Goal: Task Accomplishment & Management: Use online tool/utility

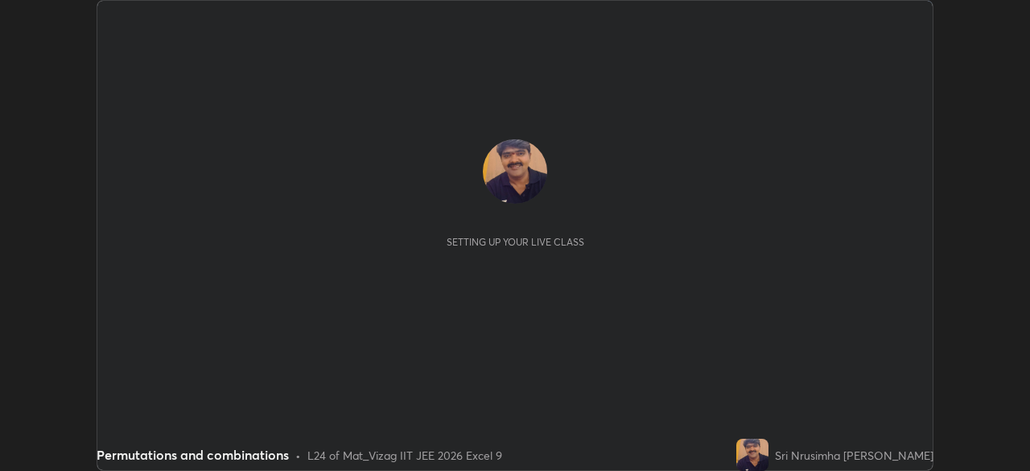
scroll to position [471, 1029]
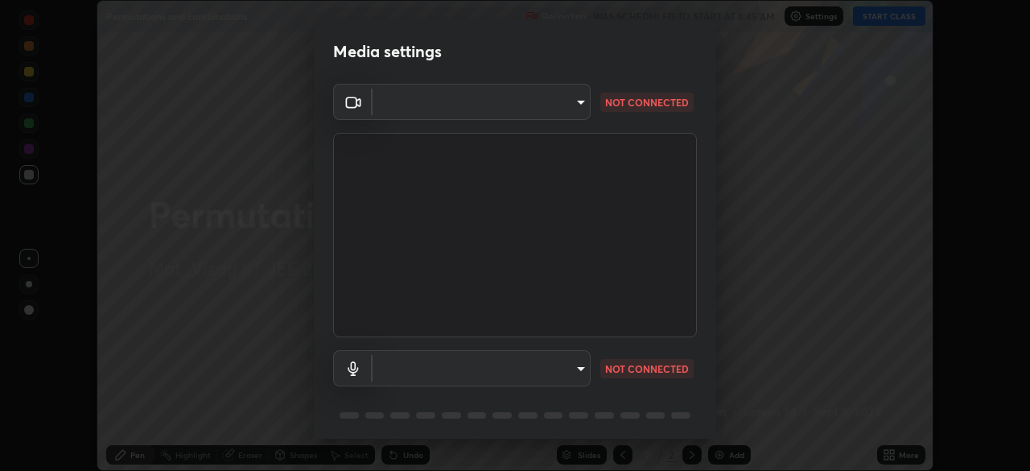
type input "0e2f1805e12930c49d18400bd61b7200eb2b8cda94a454d6733a2ad48d5fb0ad"
type input "default"
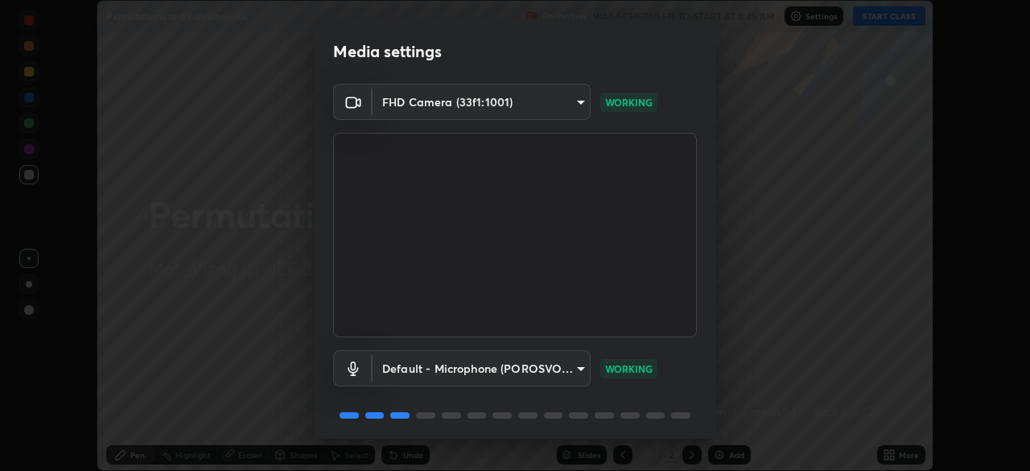
scroll to position [57, 0]
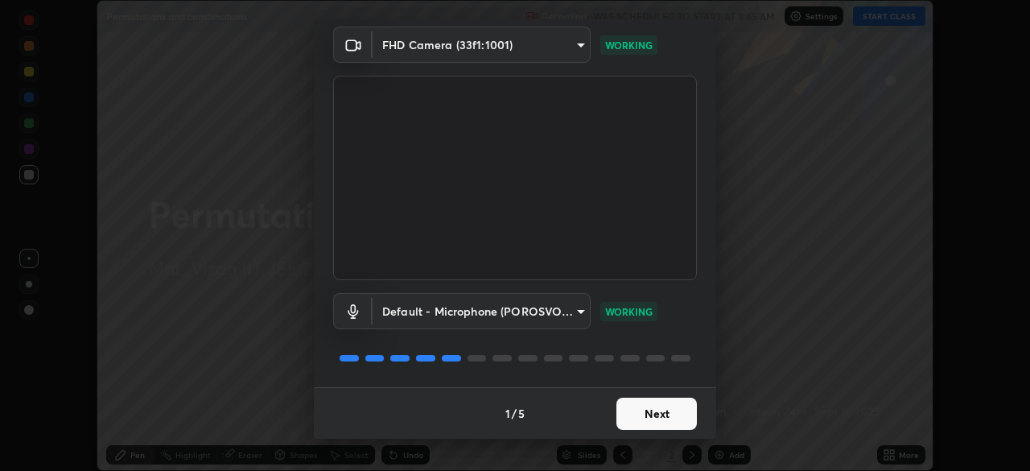
click at [638, 422] on button "Next" at bounding box center [656, 413] width 80 height 32
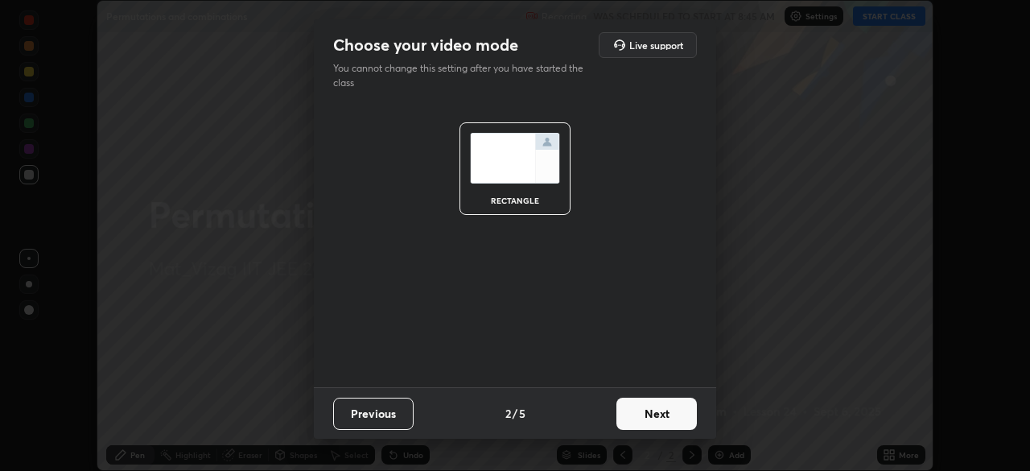
scroll to position [0, 0]
click at [647, 410] on button "Next" at bounding box center [656, 413] width 80 height 32
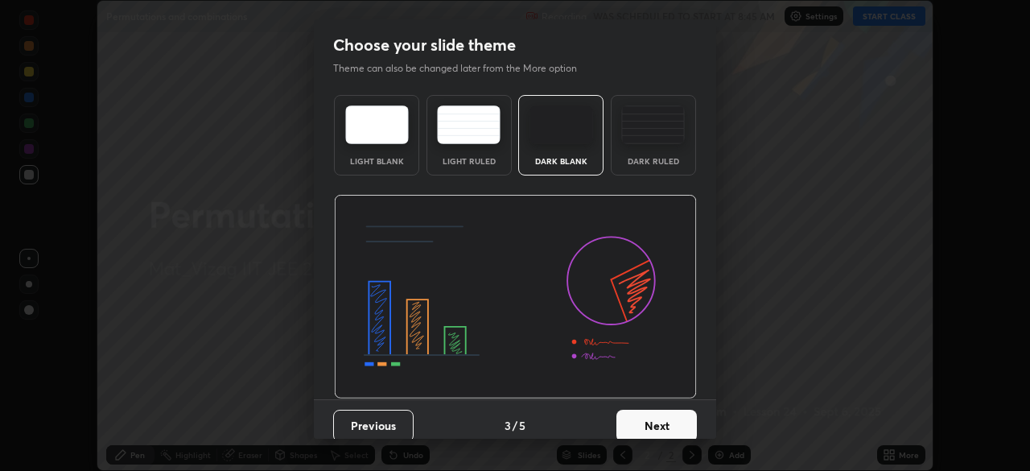
click at [652, 423] on button "Next" at bounding box center [656, 425] width 80 height 32
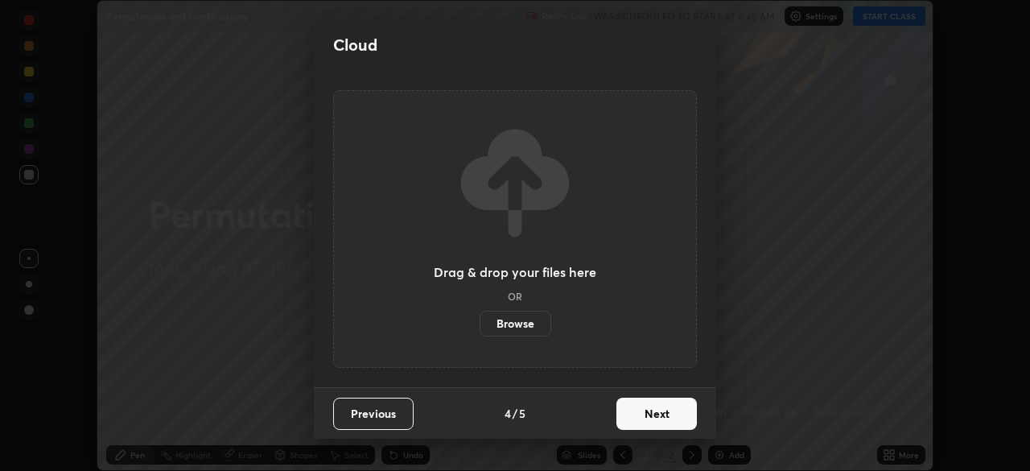
click at [658, 405] on button "Next" at bounding box center [656, 413] width 80 height 32
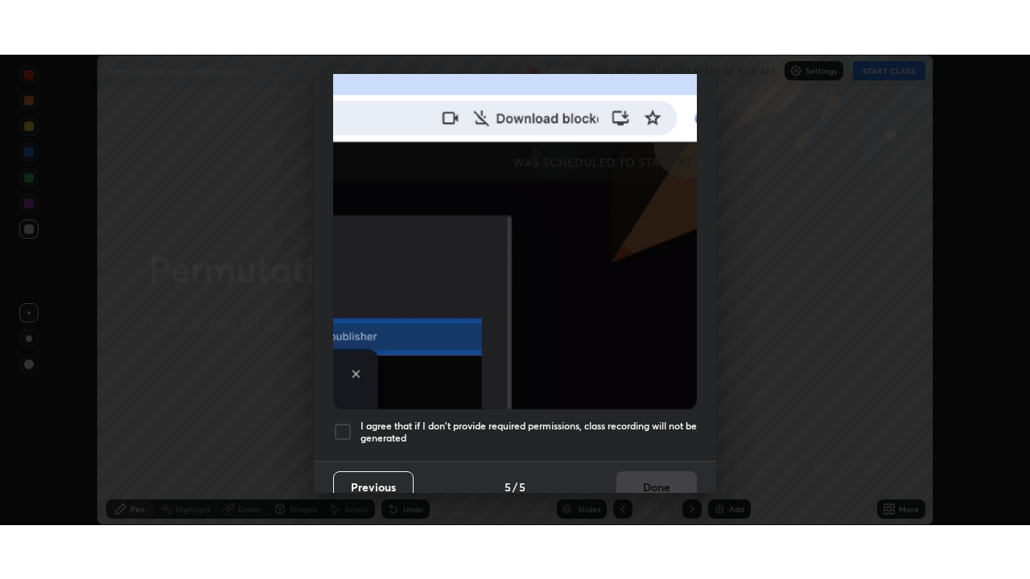
scroll to position [385, 0]
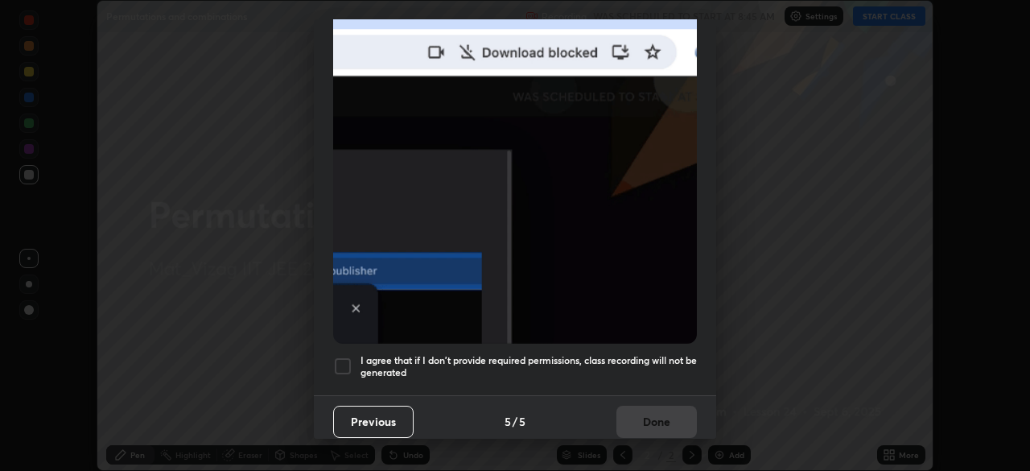
click at [345, 356] on div at bounding box center [342, 365] width 19 height 19
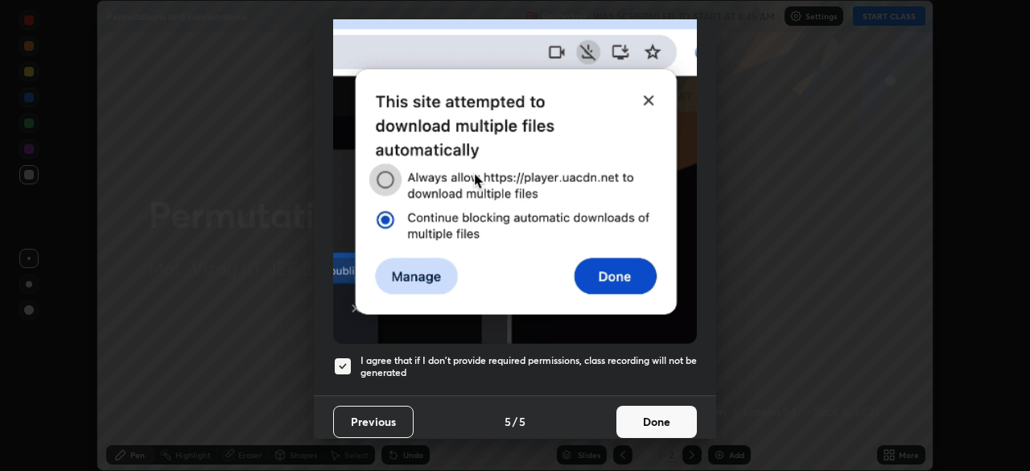
click at [641, 418] on button "Done" at bounding box center [656, 421] width 80 height 32
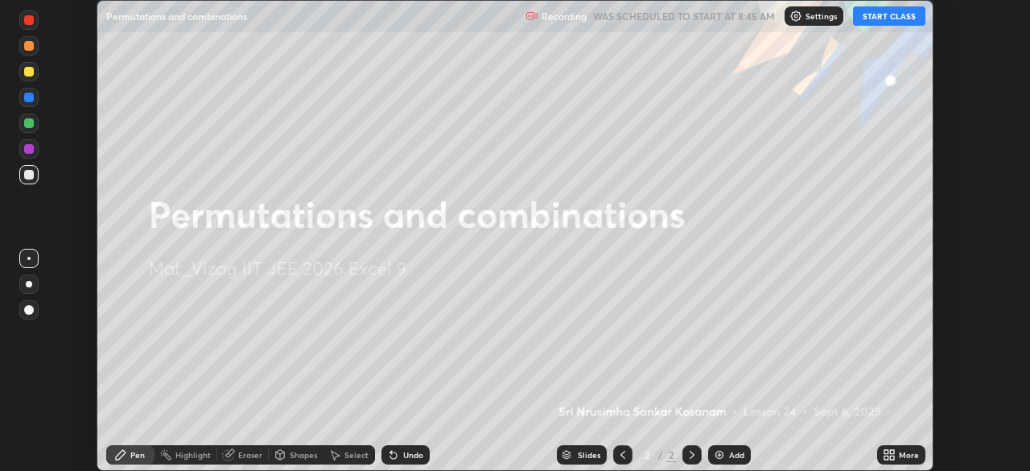
click at [891, 451] on icon at bounding box center [892, 452] width 4 height 4
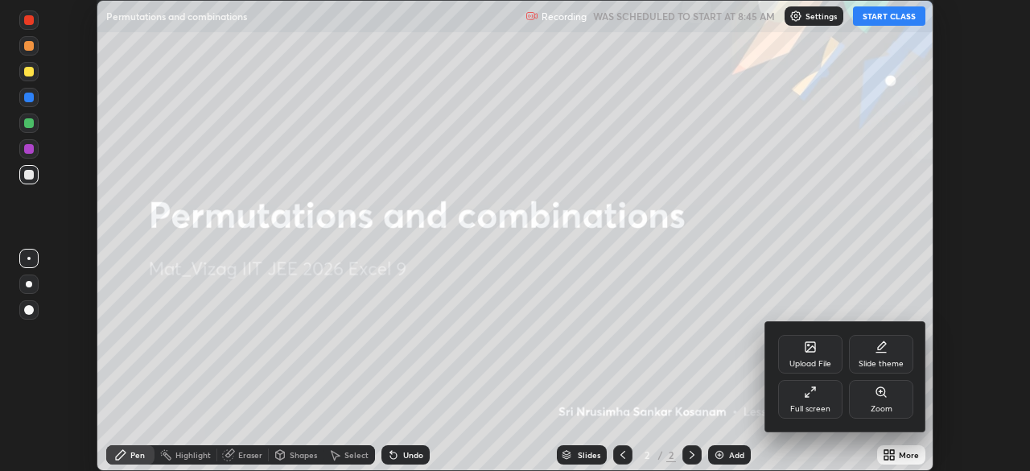
click at [817, 397] on div "Full screen" at bounding box center [810, 399] width 64 height 39
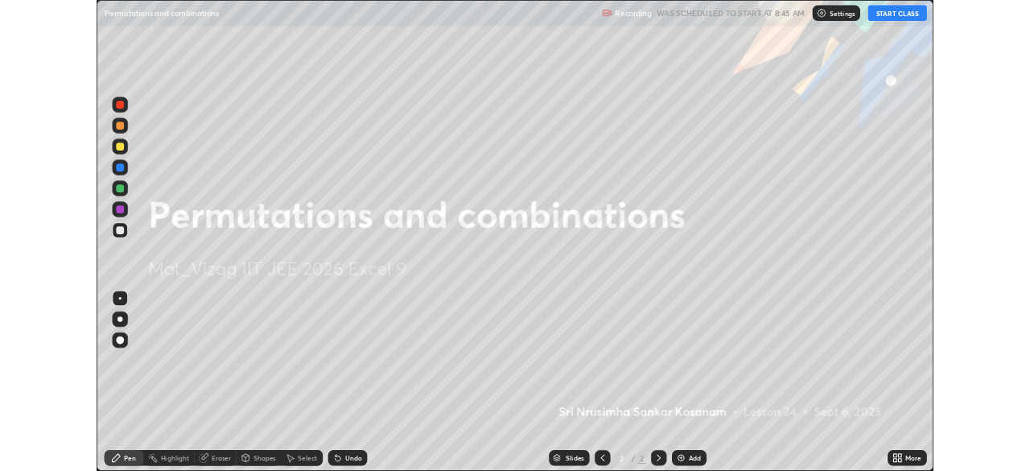
scroll to position [579, 1030]
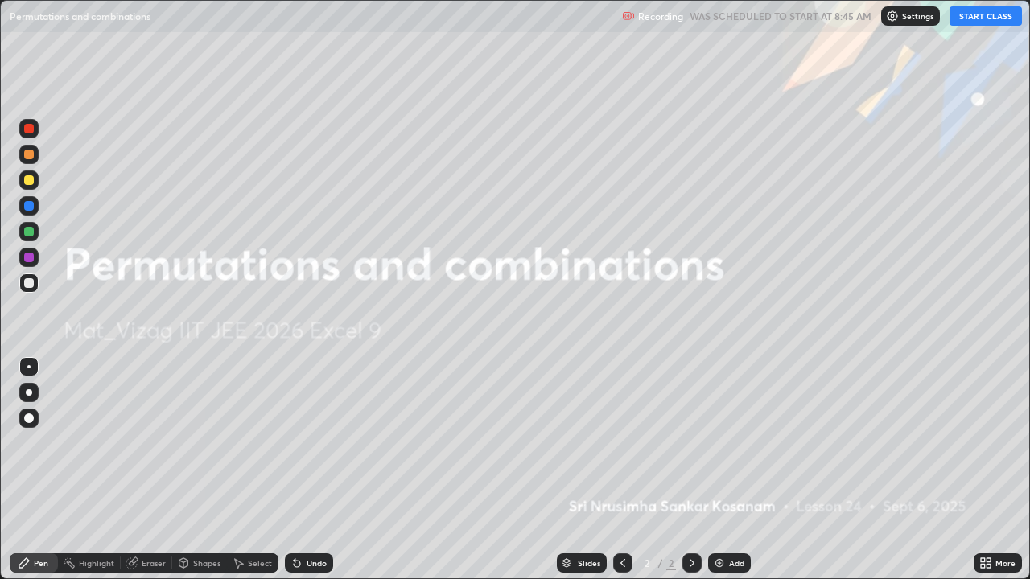
click at [987, 15] on button "START CLASS" at bounding box center [985, 15] width 72 height 19
click at [734, 470] on div "Add" at bounding box center [729, 562] width 43 height 19
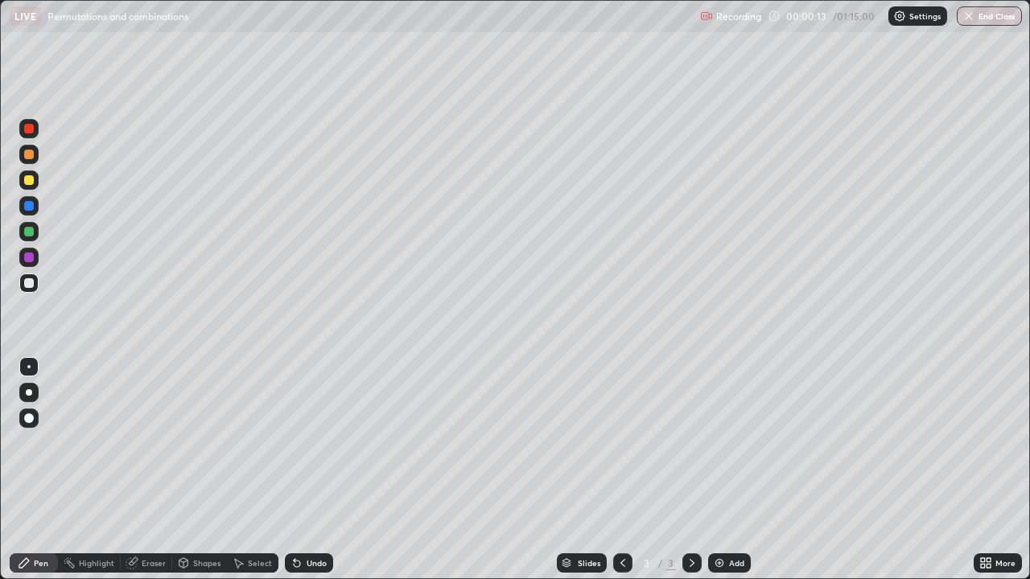
click at [35, 470] on div at bounding box center [29, 450] width 26 height 193
click at [141, 470] on div "Eraser" at bounding box center [146, 562] width 51 height 19
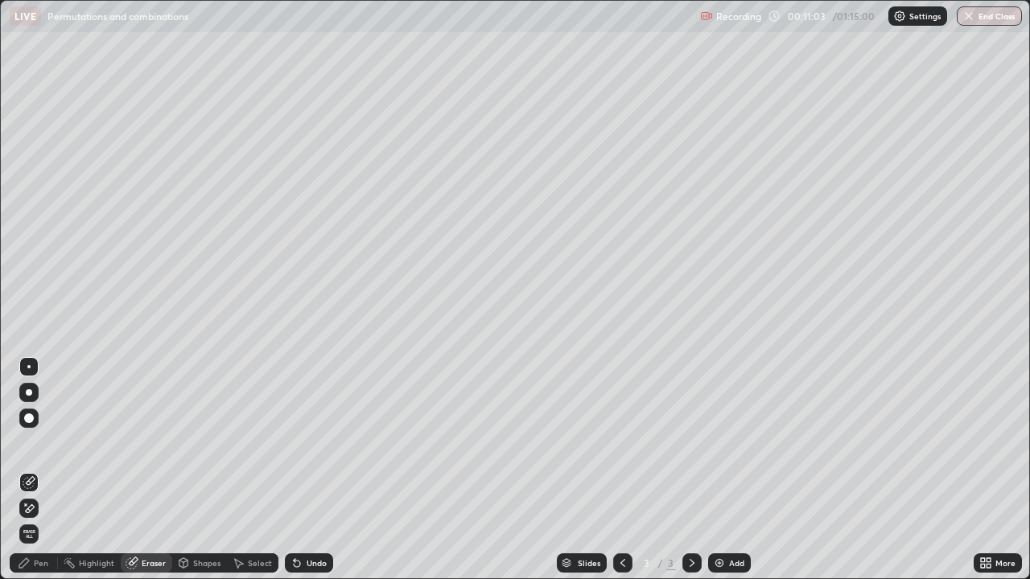
click at [40, 470] on div "Pen" at bounding box center [41, 563] width 14 height 8
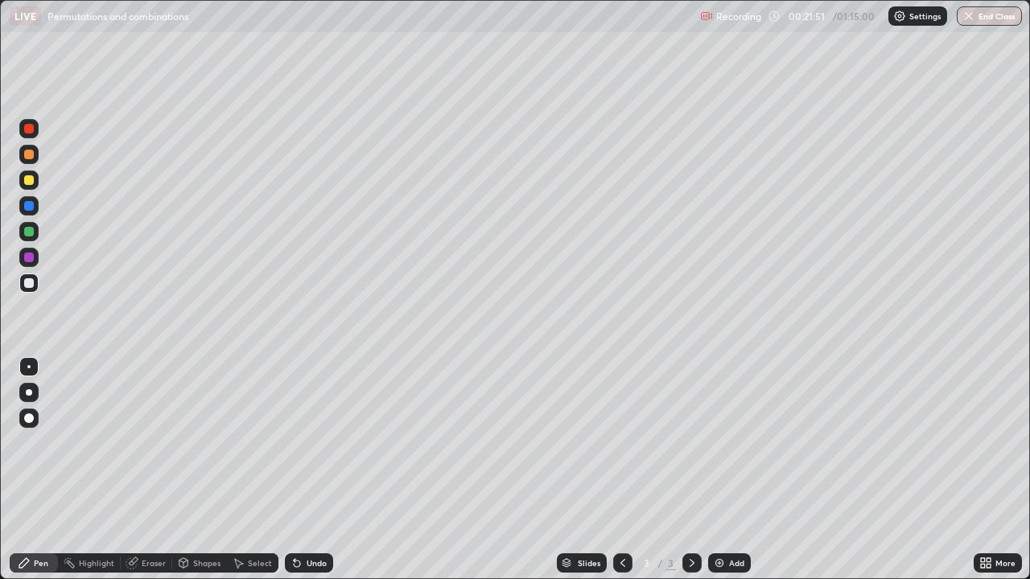
click at [721, 470] on img at bounding box center [719, 563] width 13 height 13
click at [724, 470] on div "Add" at bounding box center [729, 562] width 43 height 19
click at [726, 470] on div "Add" at bounding box center [729, 562] width 43 height 19
click at [732, 470] on div "Add" at bounding box center [736, 563] width 15 height 8
click at [627, 470] on icon at bounding box center [622, 563] width 13 height 13
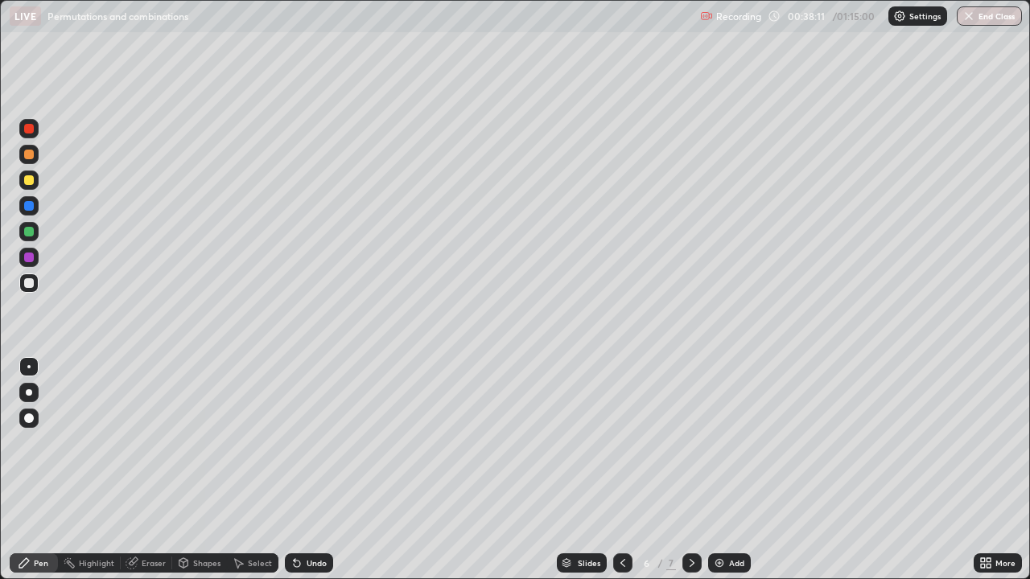
click at [729, 470] on div "Add" at bounding box center [736, 563] width 15 height 8
click at [690, 470] on icon at bounding box center [691, 563] width 13 height 13
click at [621, 470] on icon at bounding box center [622, 563] width 13 height 13
click at [312, 470] on div "Undo" at bounding box center [317, 563] width 20 height 8
click at [307, 470] on div "Undo" at bounding box center [309, 562] width 48 height 19
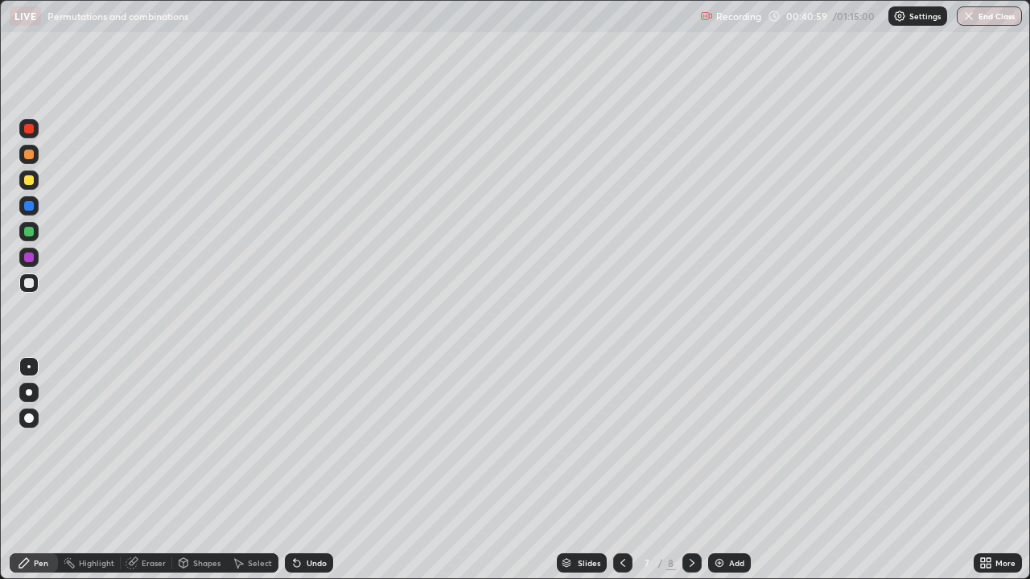
click at [307, 470] on div "Undo" at bounding box center [317, 563] width 20 height 8
click at [690, 470] on icon at bounding box center [691, 563] width 13 height 13
click at [621, 470] on icon at bounding box center [622, 563] width 13 height 13
click at [733, 470] on div "Add" at bounding box center [729, 562] width 43 height 19
click at [621, 470] on icon at bounding box center [622, 563] width 13 height 13
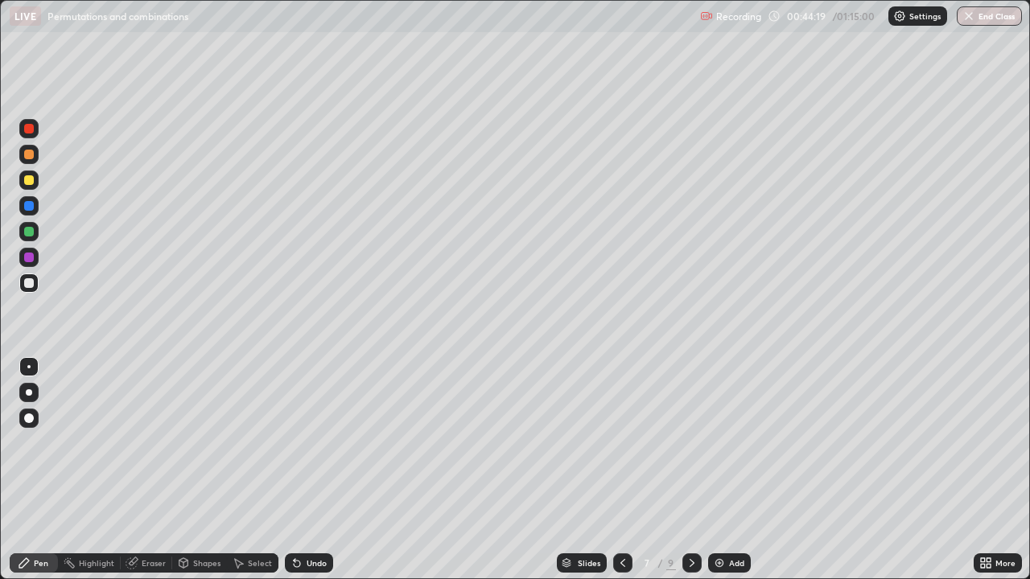
click at [688, 470] on icon at bounding box center [691, 563] width 13 height 13
click at [315, 470] on div "Undo" at bounding box center [309, 562] width 48 height 19
click at [301, 470] on div "Undo" at bounding box center [309, 562] width 48 height 19
click at [202, 470] on div "Shapes" at bounding box center [206, 563] width 27 height 8
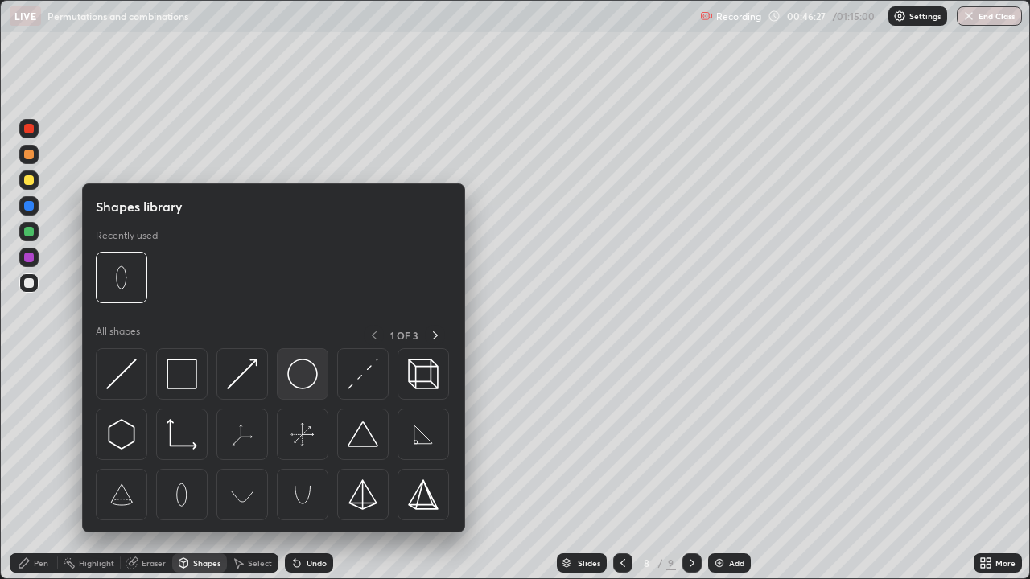
click at [304, 372] on img at bounding box center [302, 374] width 31 height 31
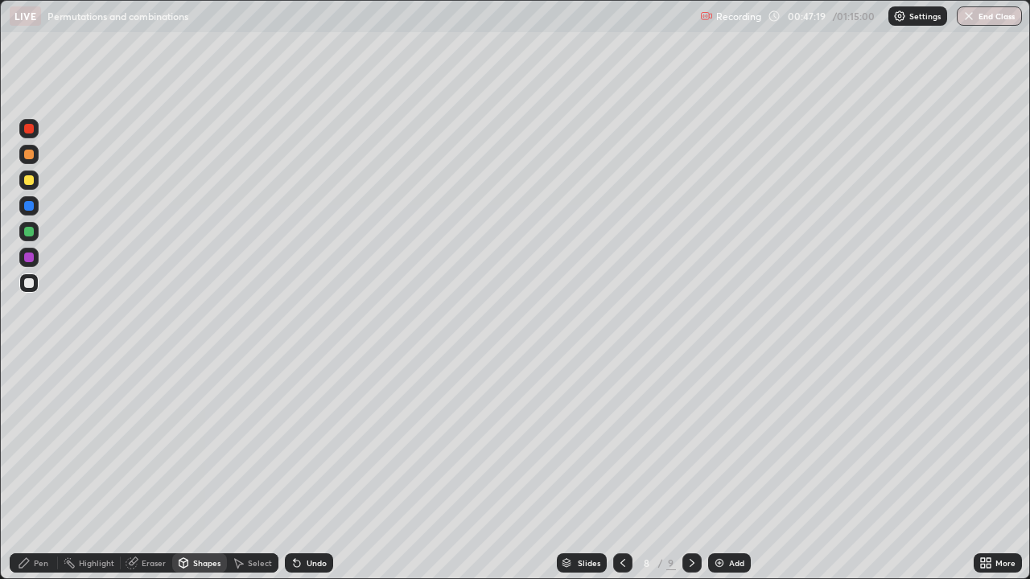
click at [51, 470] on div "Pen" at bounding box center [34, 562] width 48 height 19
click at [689, 470] on icon at bounding box center [691, 563] width 5 height 8
click at [722, 470] on img at bounding box center [719, 563] width 13 height 13
click at [307, 470] on div "Undo" at bounding box center [317, 563] width 20 height 8
click at [310, 470] on div "Undo" at bounding box center [317, 563] width 20 height 8
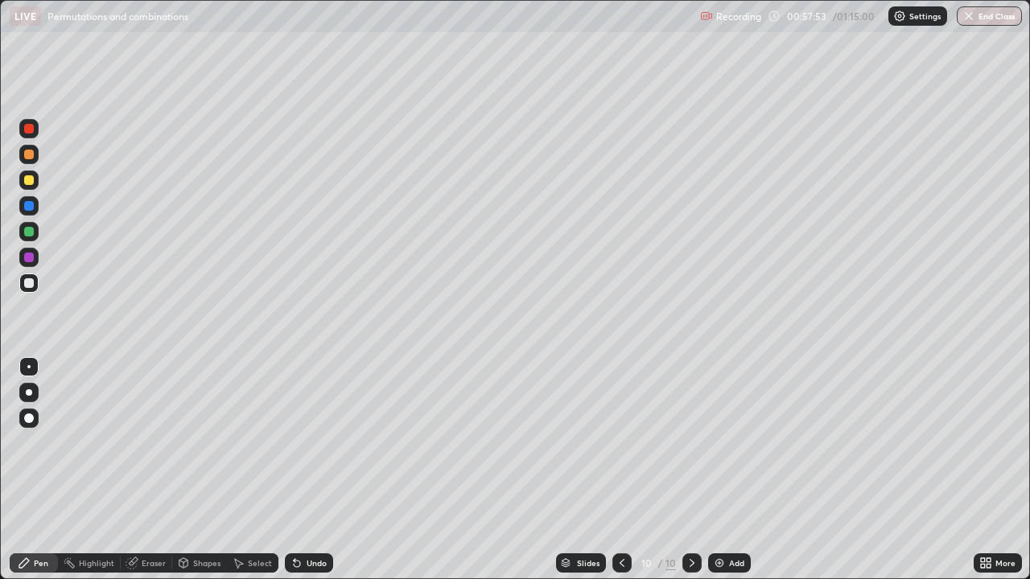
click at [307, 470] on div "Undo" at bounding box center [317, 563] width 20 height 8
click at [722, 470] on img at bounding box center [719, 563] width 13 height 13
click at [725, 470] on div "Add" at bounding box center [729, 562] width 43 height 19
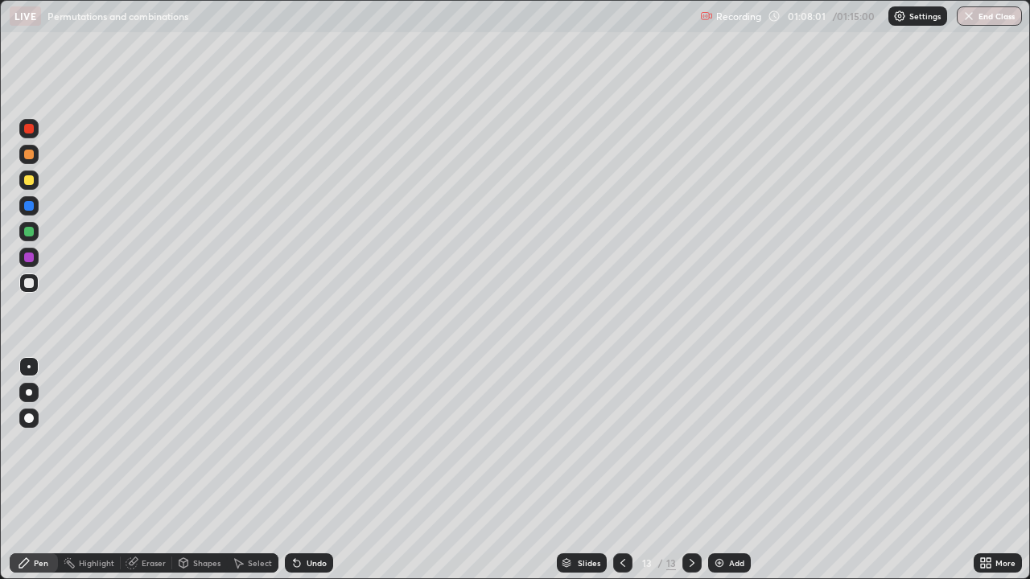
click at [720, 470] on img at bounding box center [719, 563] width 13 height 13
click at [630, 470] on div at bounding box center [622, 562] width 19 height 19
click at [688, 470] on icon at bounding box center [691, 563] width 13 height 13
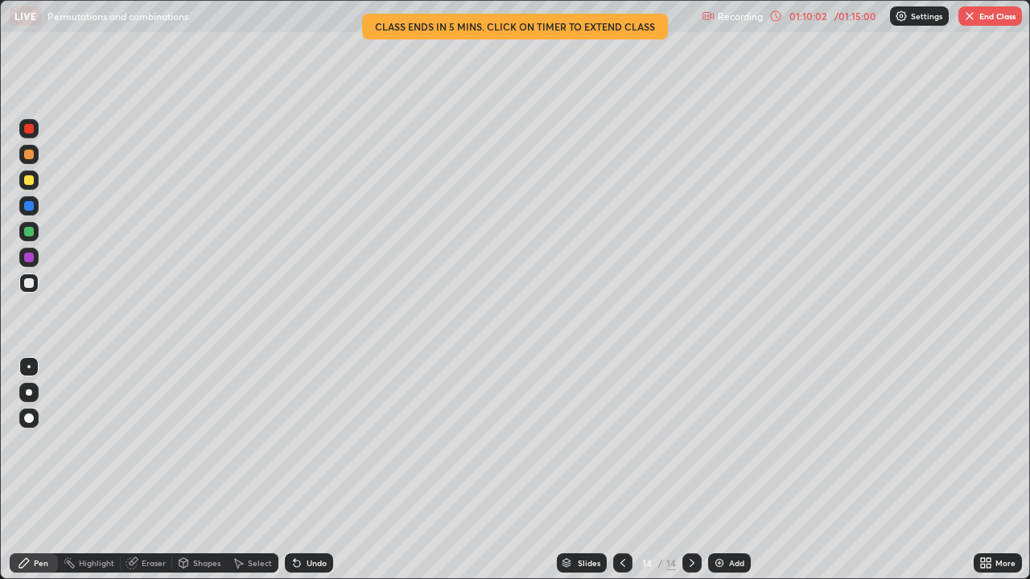
click at [623, 470] on icon at bounding box center [622, 563] width 13 height 13
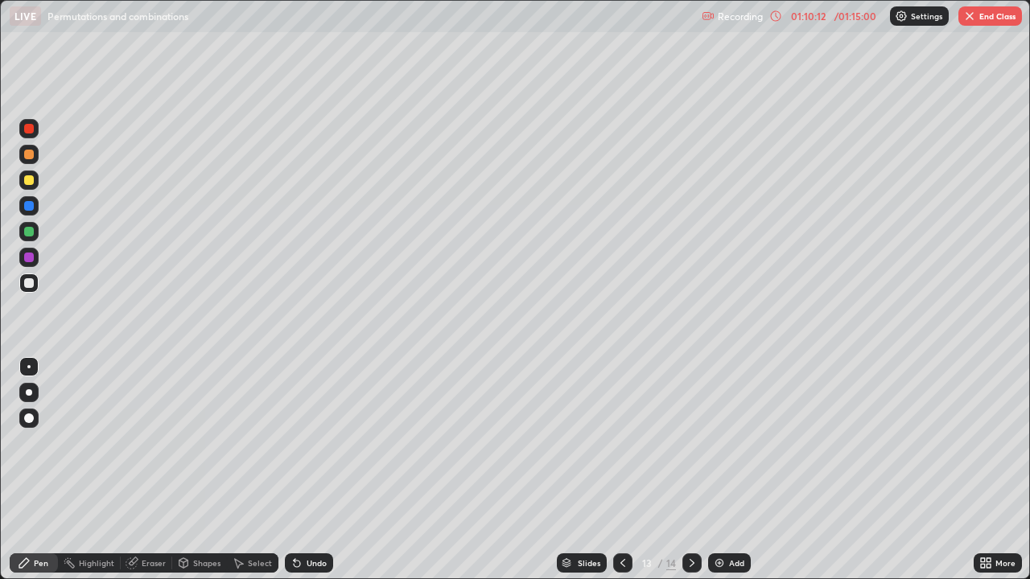
click at [686, 470] on icon at bounding box center [691, 563] width 13 height 13
click at [622, 470] on icon at bounding box center [622, 563] width 5 height 8
click at [988, 23] on button "End Class" at bounding box center [990, 15] width 64 height 19
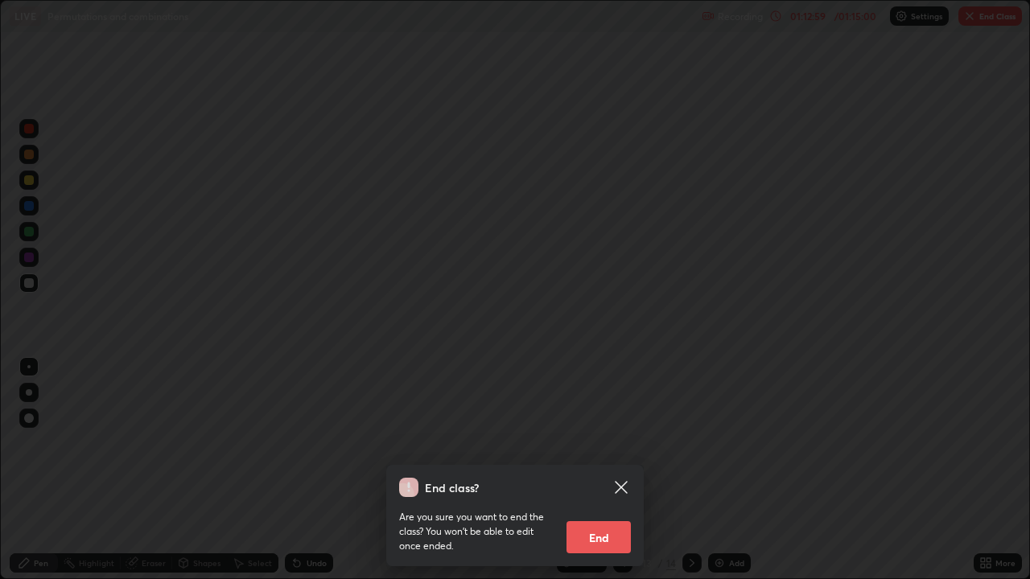
click at [591, 470] on button "End" at bounding box center [598, 537] width 64 height 32
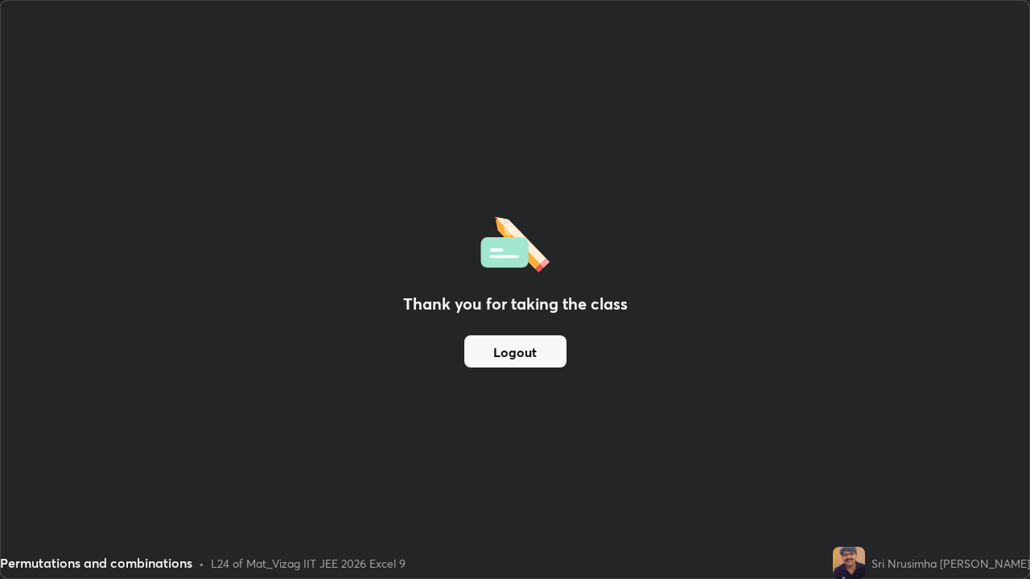
click at [520, 352] on button "Logout" at bounding box center [515, 351] width 102 height 32
click at [541, 354] on button "Logout" at bounding box center [515, 351] width 102 height 32
click at [544, 358] on button "Logout" at bounding box center [515, 351] width 102 height 32
click at [535, 351] on button "Logout" at bounding box center [515, 351] width 102 height 32
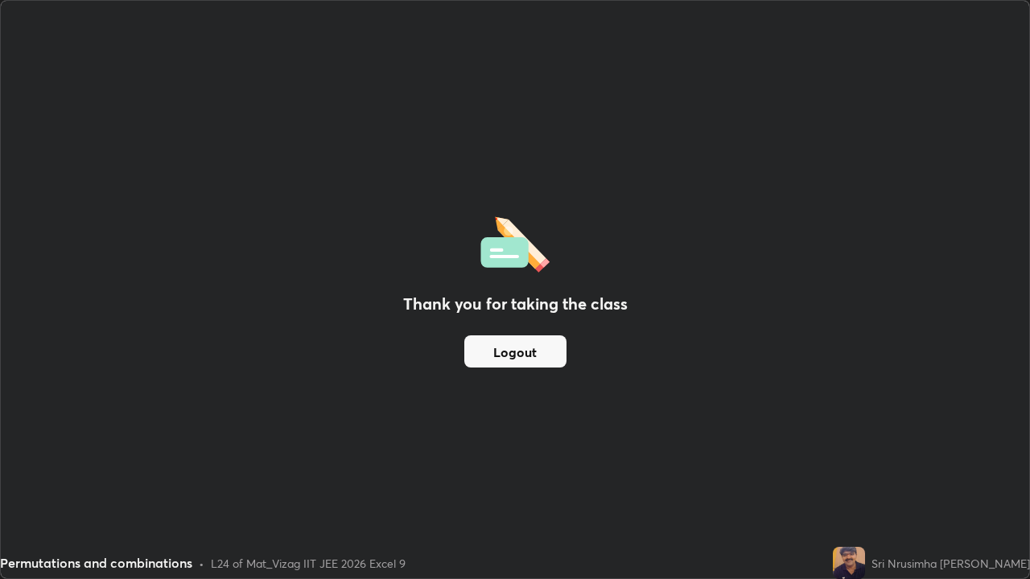
click at [845, 470] on img at bounding box center [849, 563] width 32 height 32
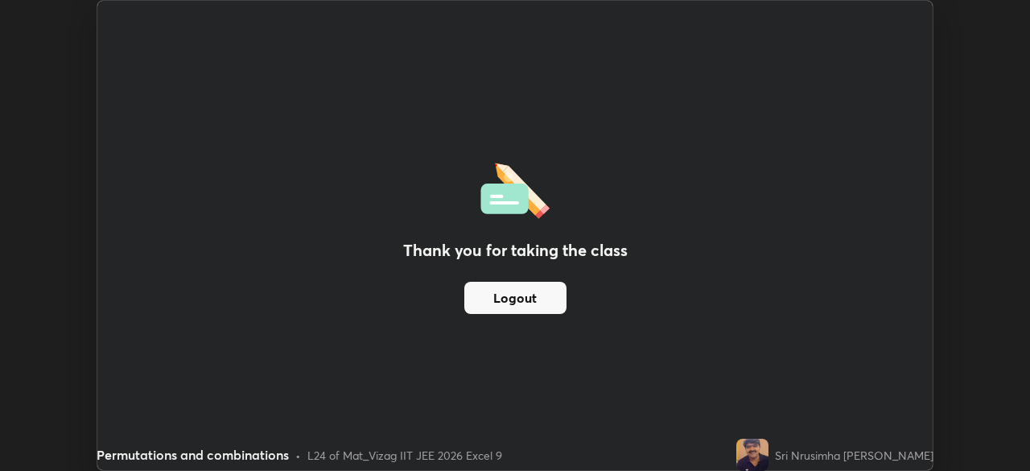
scroll to position [79976, 79417]
